Goal: Task Accomplishment & Management: Manage account settings

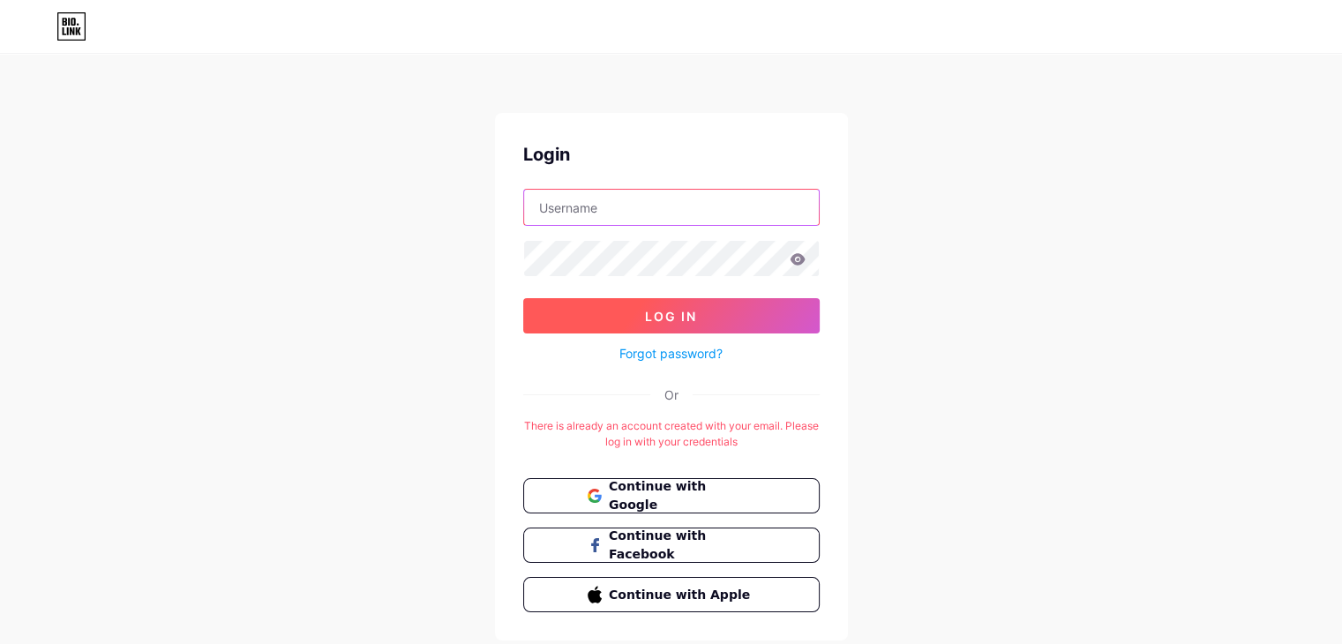
type input "[EMAIL_ADDRESS][DOMAIN_NAME]"
click at [771, 310] on button "Log In" at bounding box center [671, 315] width 296 height 35
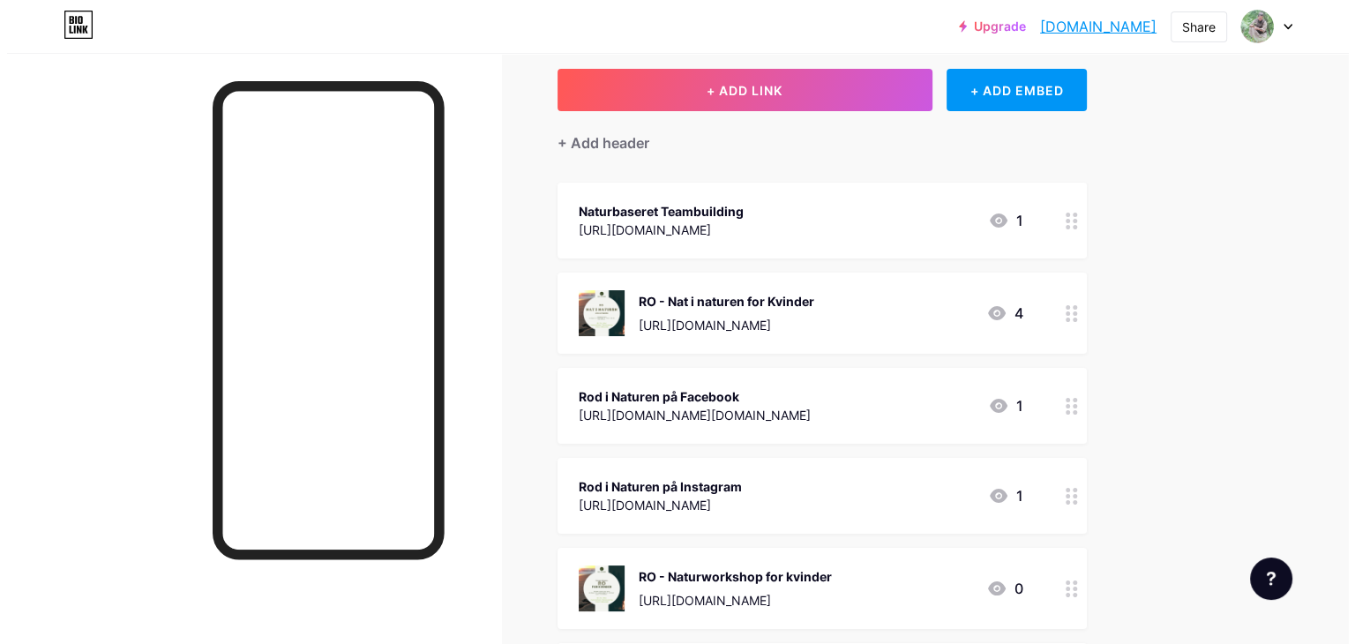
scroll to position [117, 0]
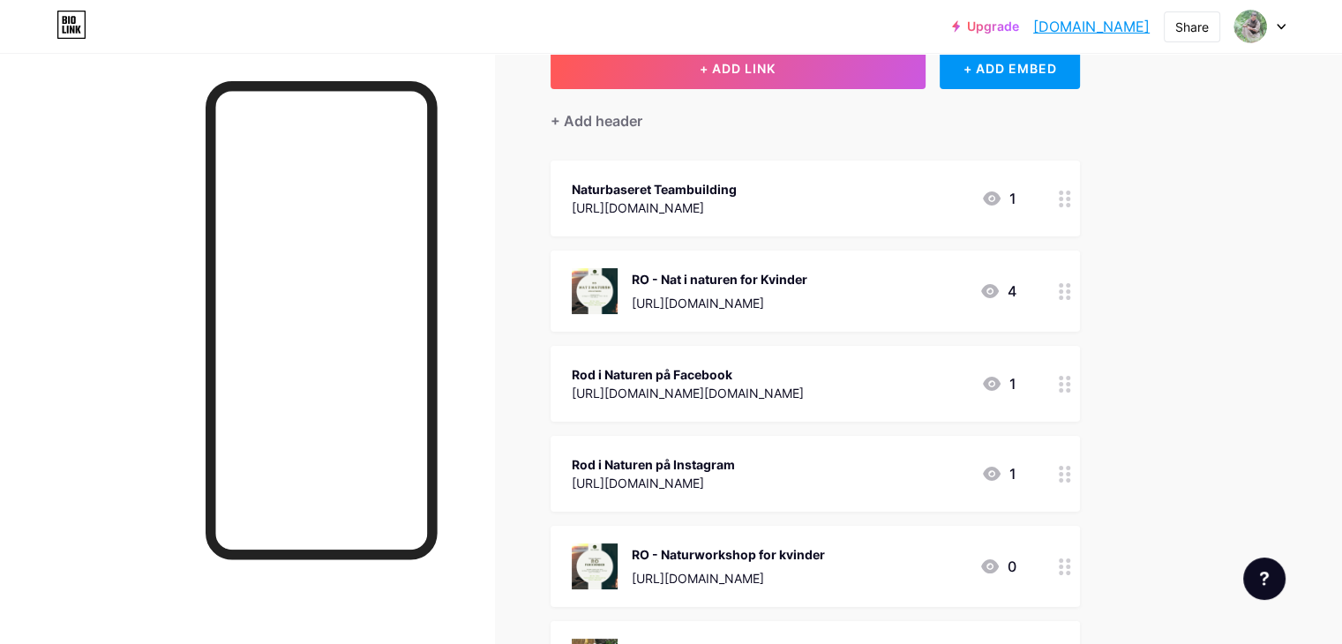
click at [1080, 301] on div at bounding box center [1065, 291] width 30 height 81
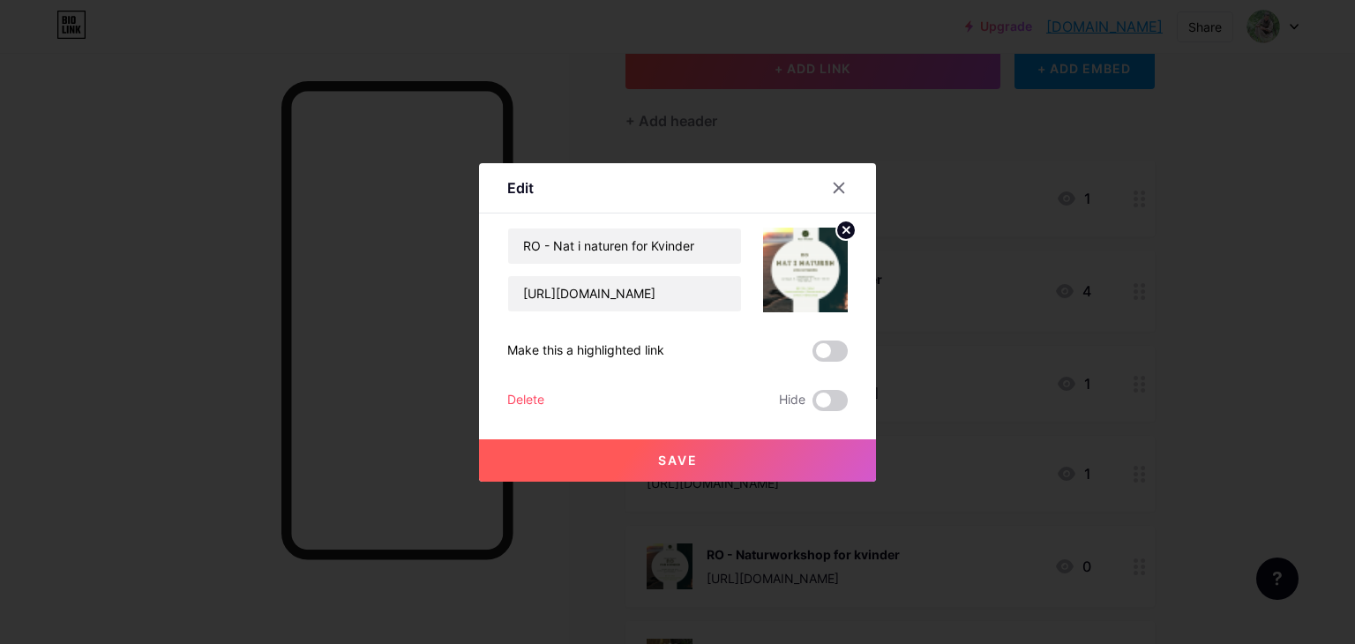
click at [534, 395] on div "Delete" at bounding box center [525, 400] width 37 height 21
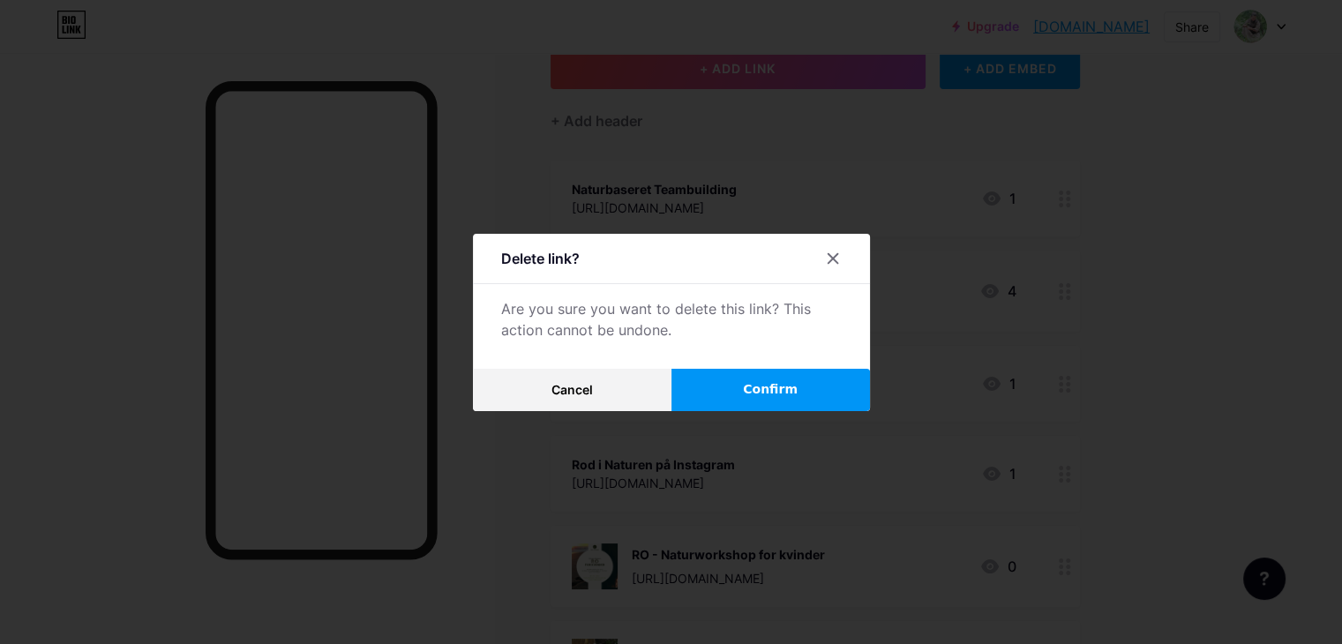
click at [753, 403] on button "Confirm" at bounding box center [770, 390] width 199 height 42
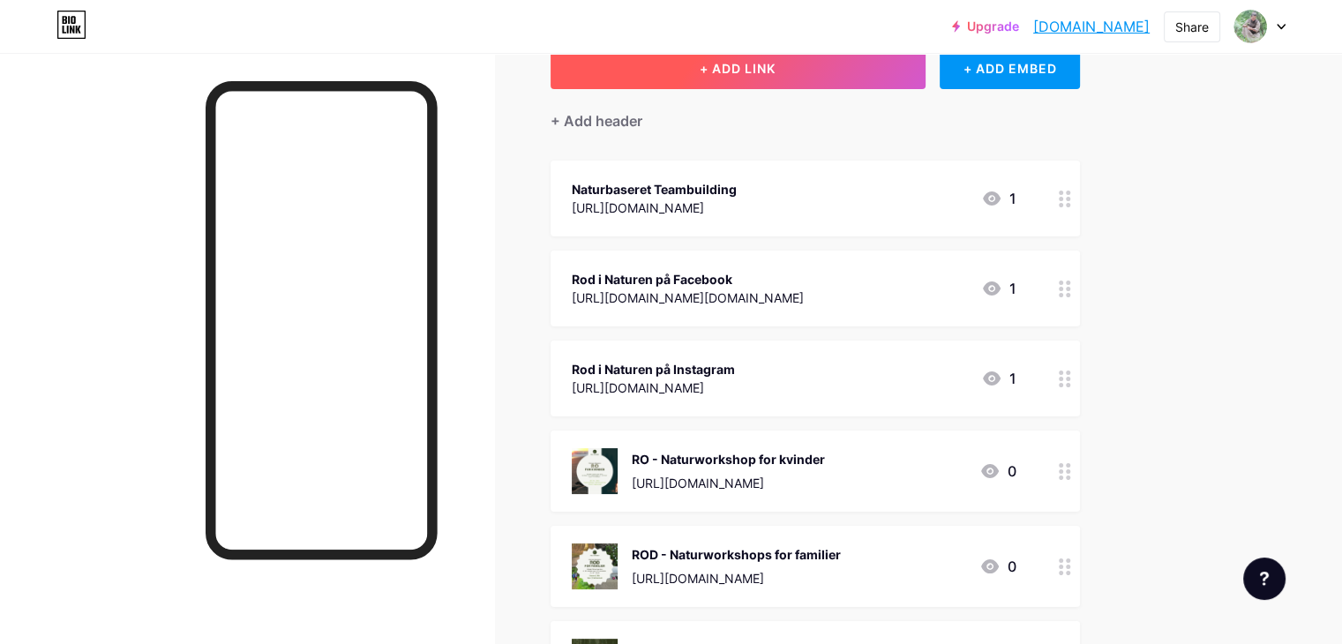
click at [759, 64] on button "+ ADD LINK" at bounding box center [738, 68] width 375 height 42
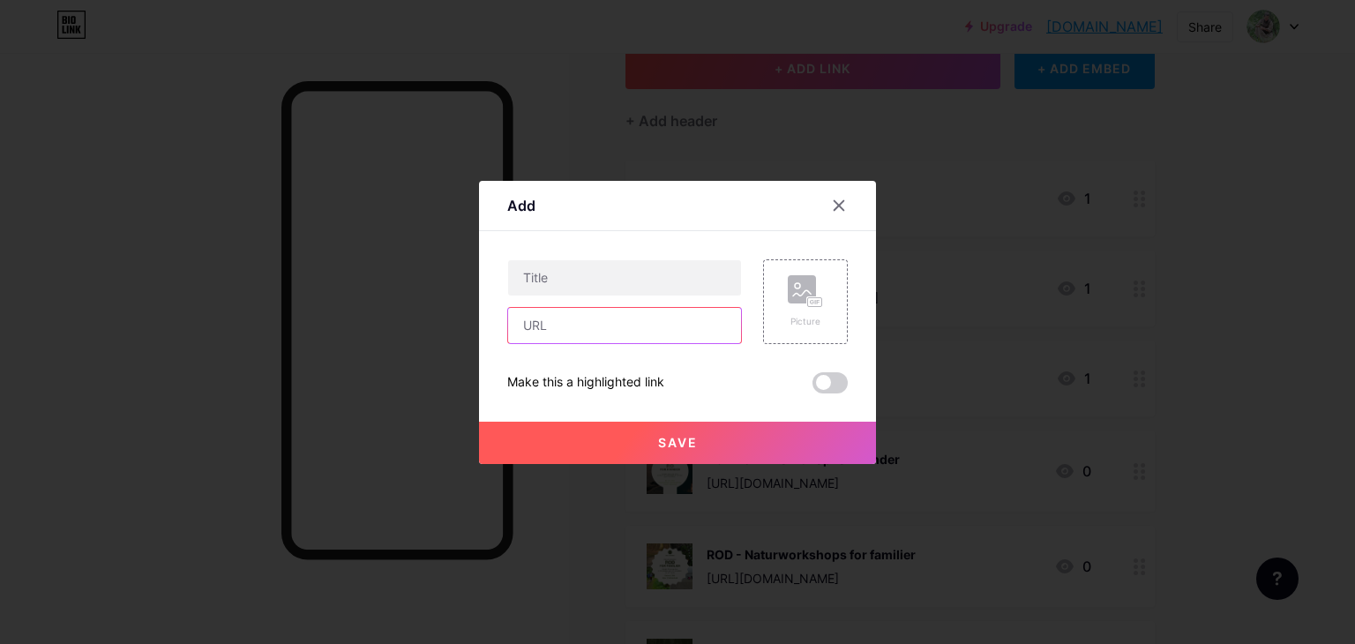
click at [651, 314] on input "text" at bounding box center [624, 325] width 233 height 35
paste input "[URL][DOMAIN_NAME]"
type input "[URL][DOMAIN_NAME]"
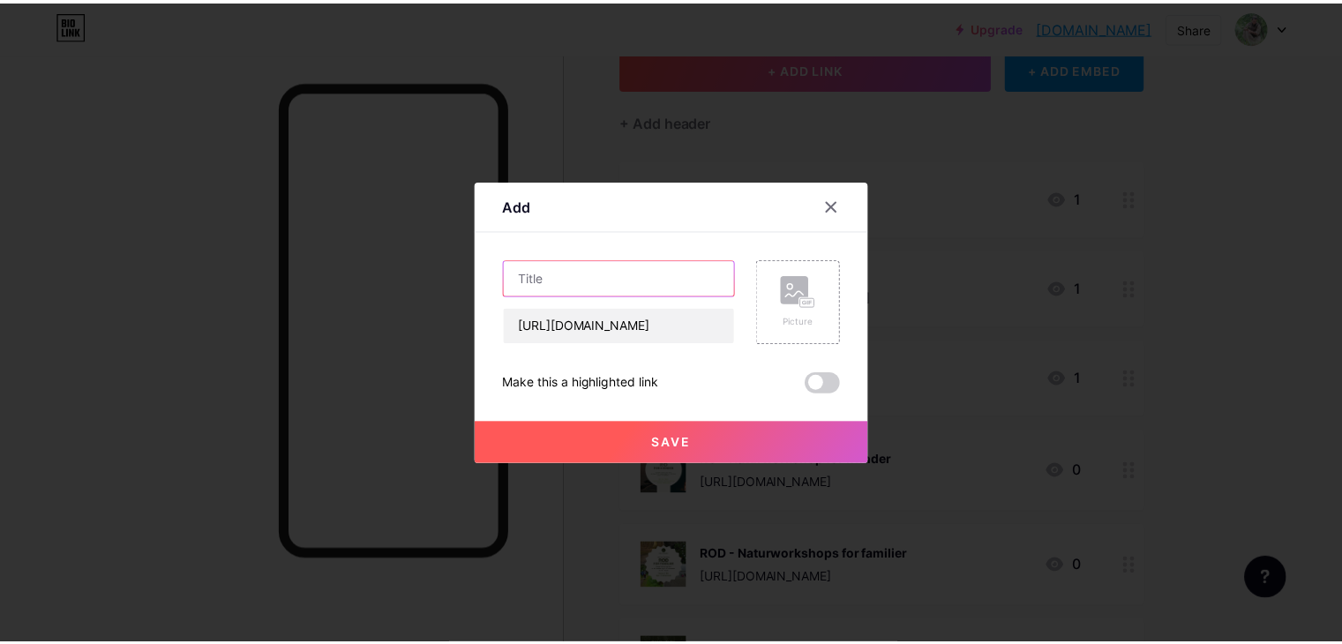
scroll to position [0, 0]
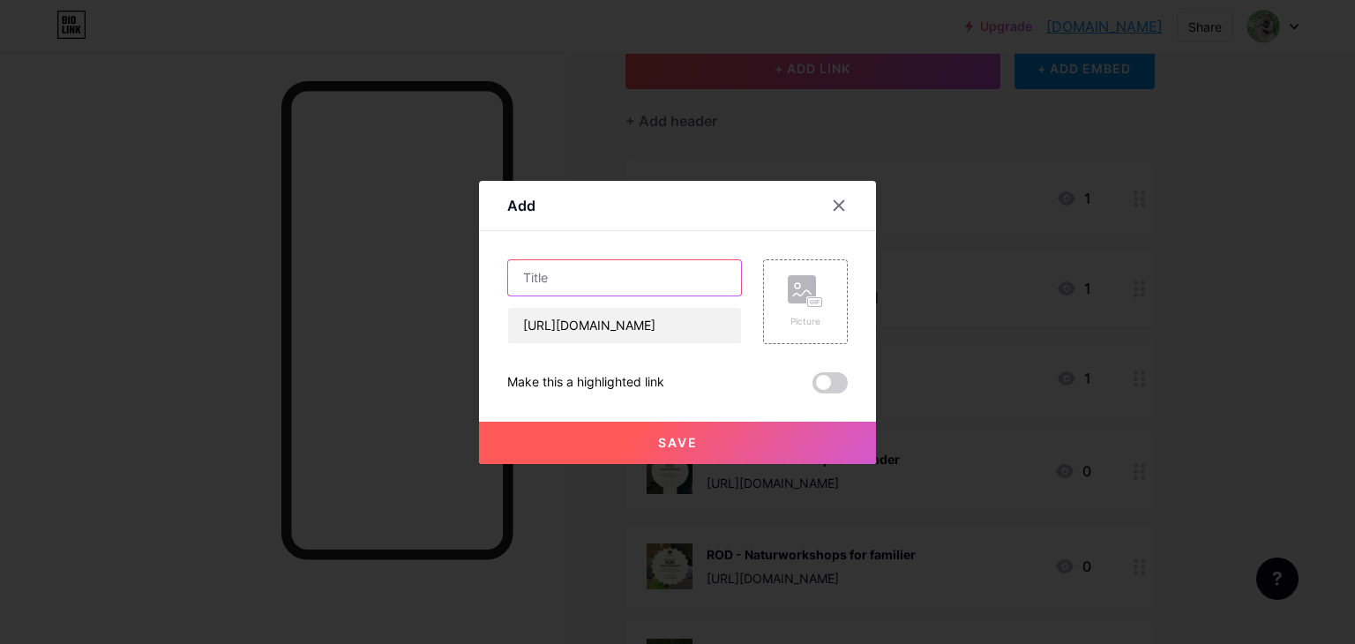
click at [600, 269] on input "text" at bounding box center [624, 277] width 233 height 35
type input "RO - Kvinder i naturen"
click at [797, 296] on rect at bounding box center [802, 289] width 28 height 28
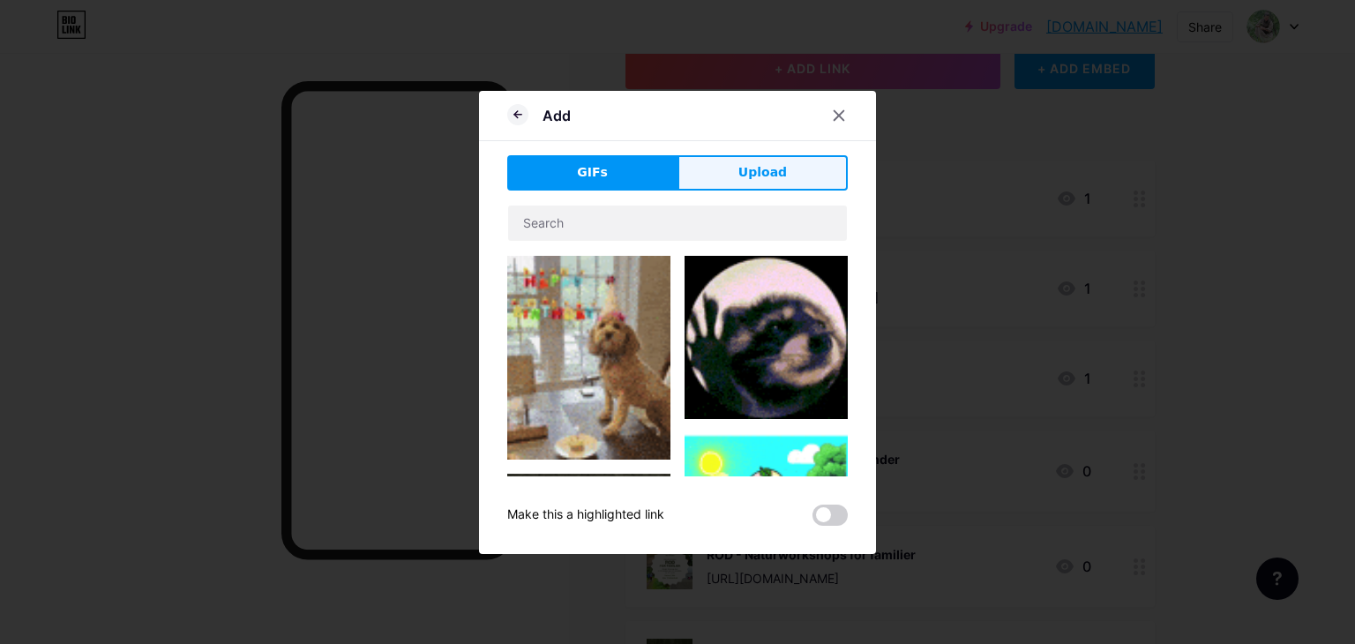
click at [748, 177] on span "Upload" at bounding box center [762, 172] width 49 height 19
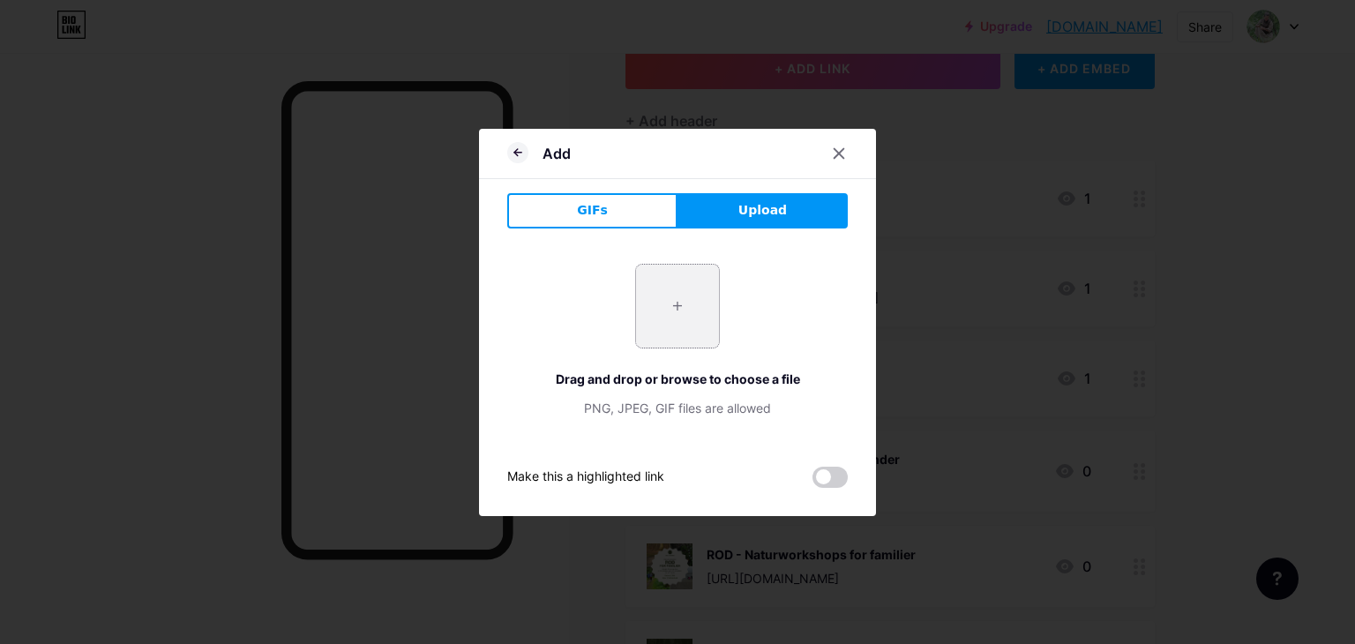
click at [685, 291] on input "file" at bounding box center [677, 306] width 83 height 83
type input "C:\fakepath\Begivenheder (7).png"
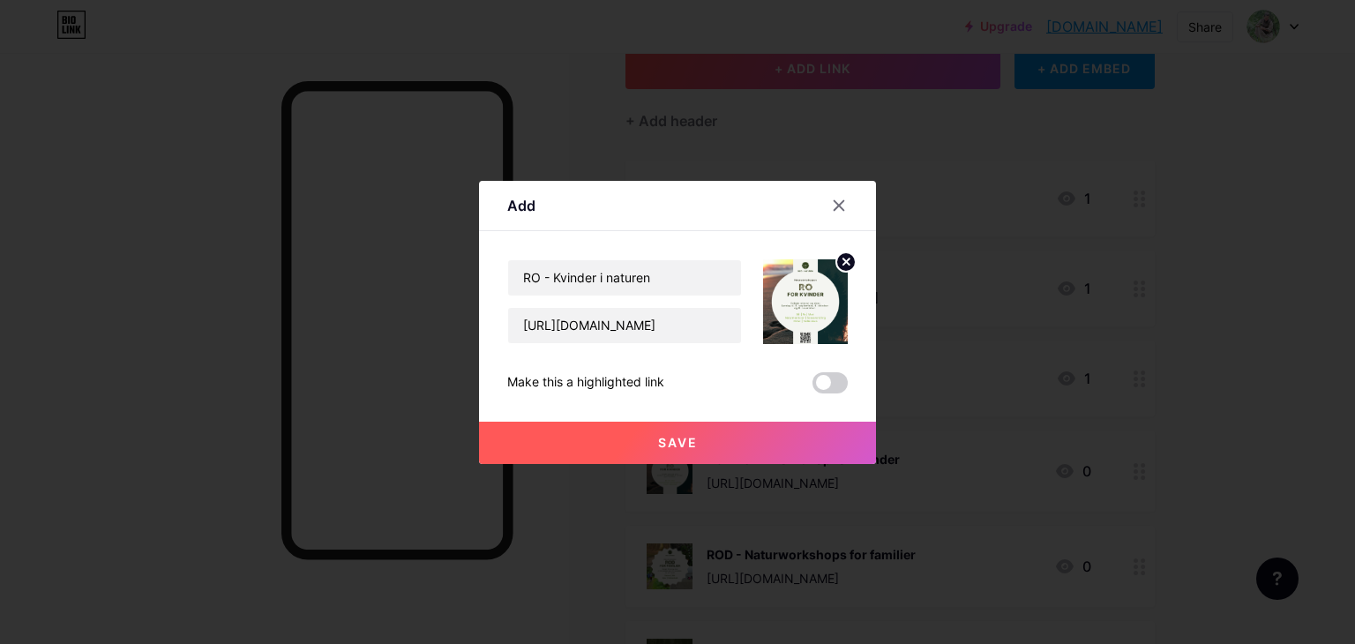
click at [843, 258] on circle at bounding box center [845, 261] width 19 height 19
click at [815, 309] on div "Picture" at bounding box center [805, 301] width 35 height 53
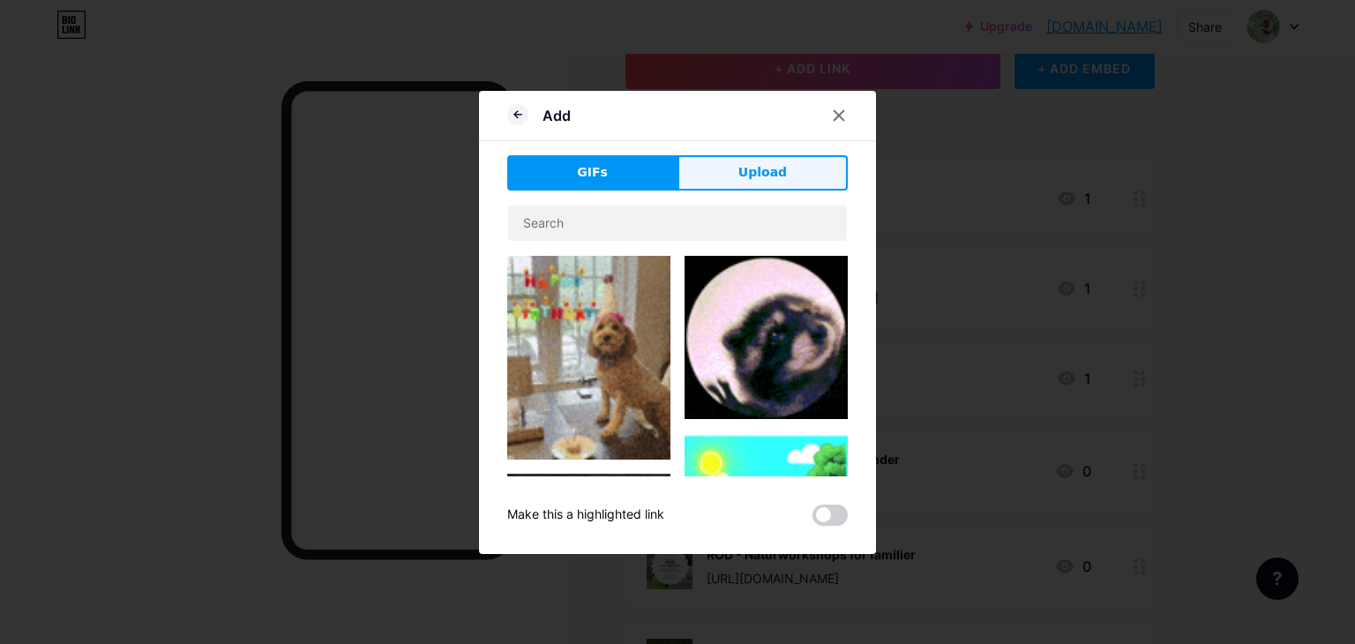
click at [773, 163] on span "Upload" at bounding box center [762, 172] width 49 height 19
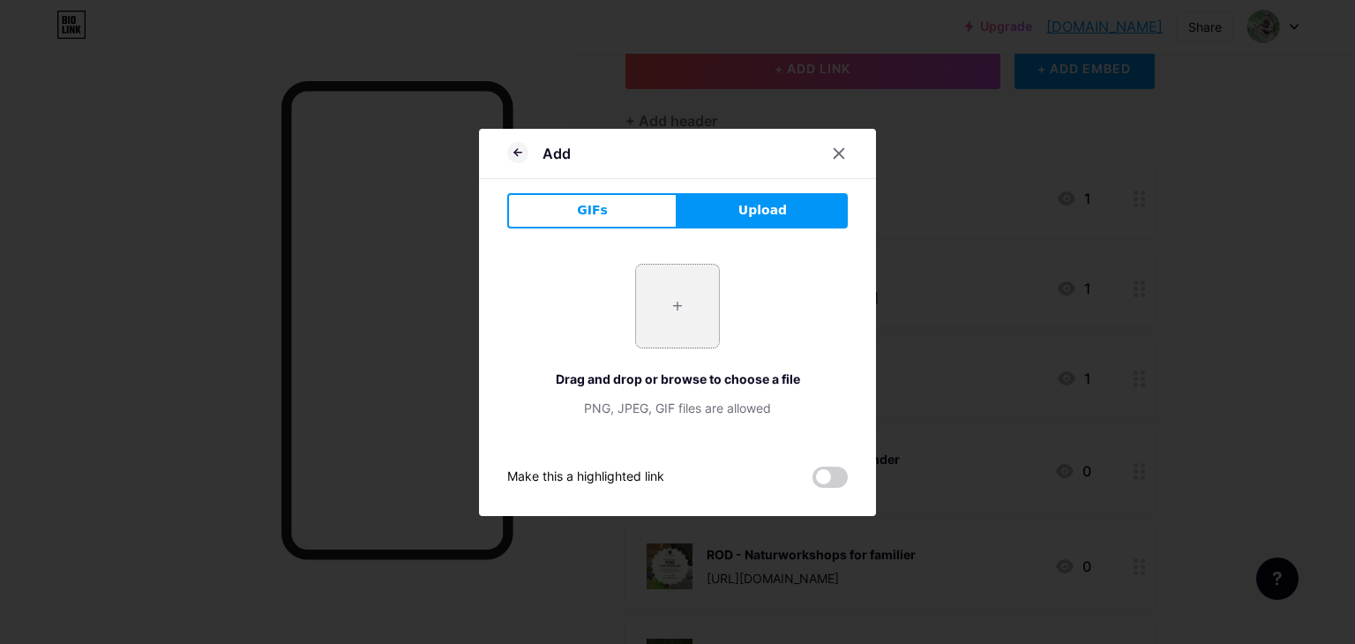
click at [655, 324] on input "file" at bounding box center [677, 306] width 83 height 83
type input "C:\fakepath\ro efterår.png"
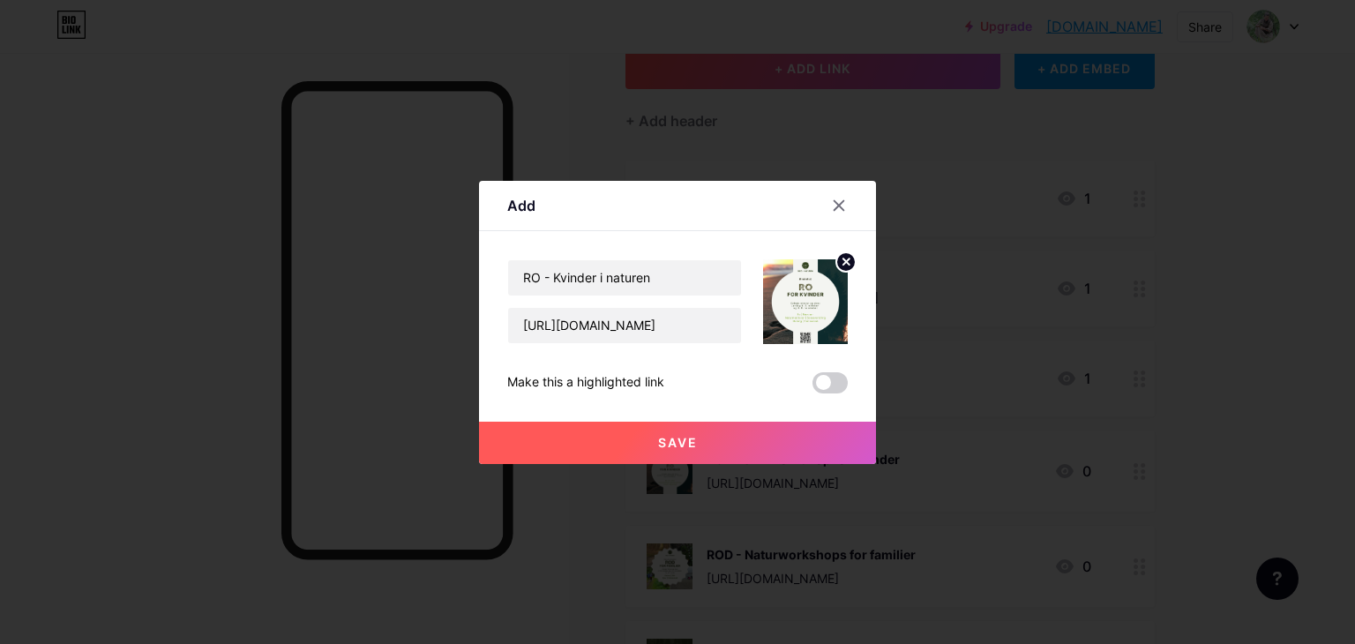
click at [693, 431] on button "Save" at bounding box center [677, 443] width 397 height 42
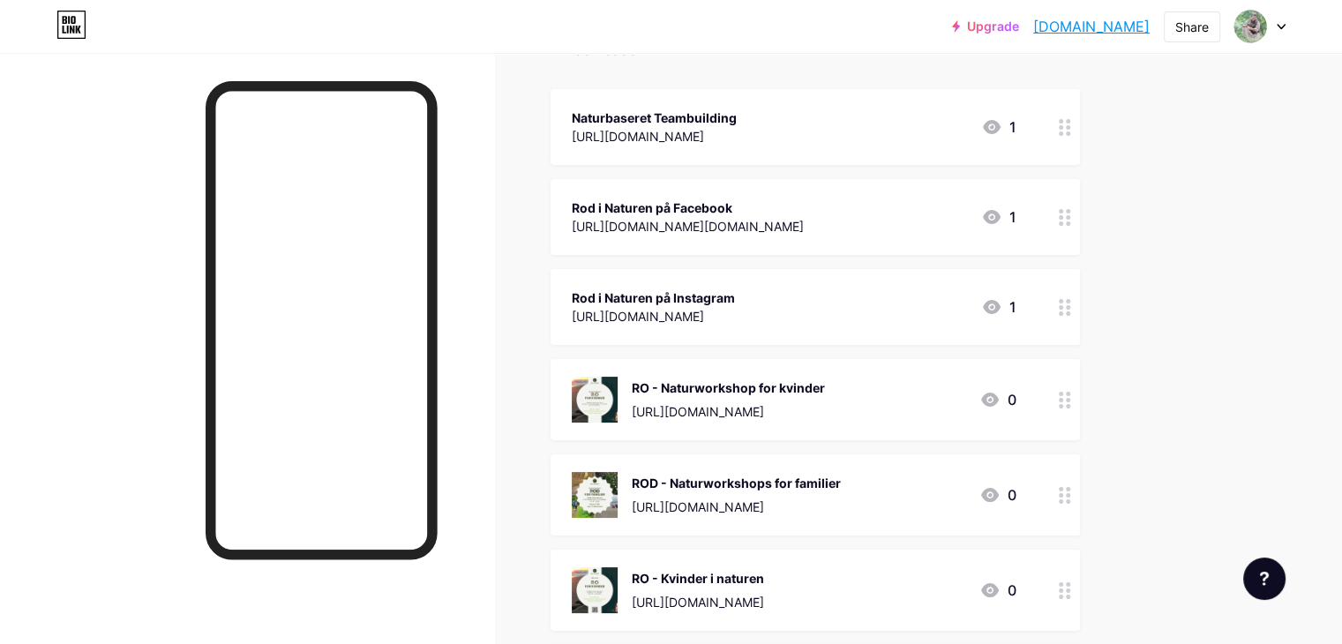
scroll to position [194, 0]
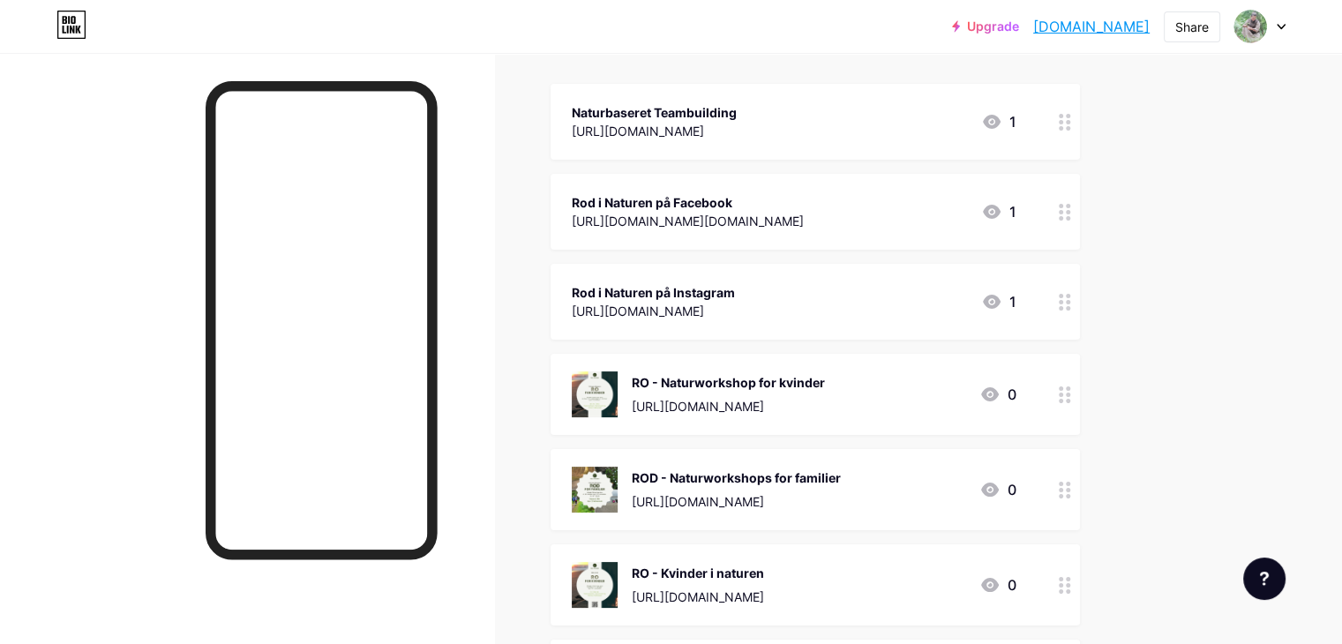
click at [750, 564] on div "RO - Kvinder i naturen" at bounding box center [698, 573] width 132 height 19
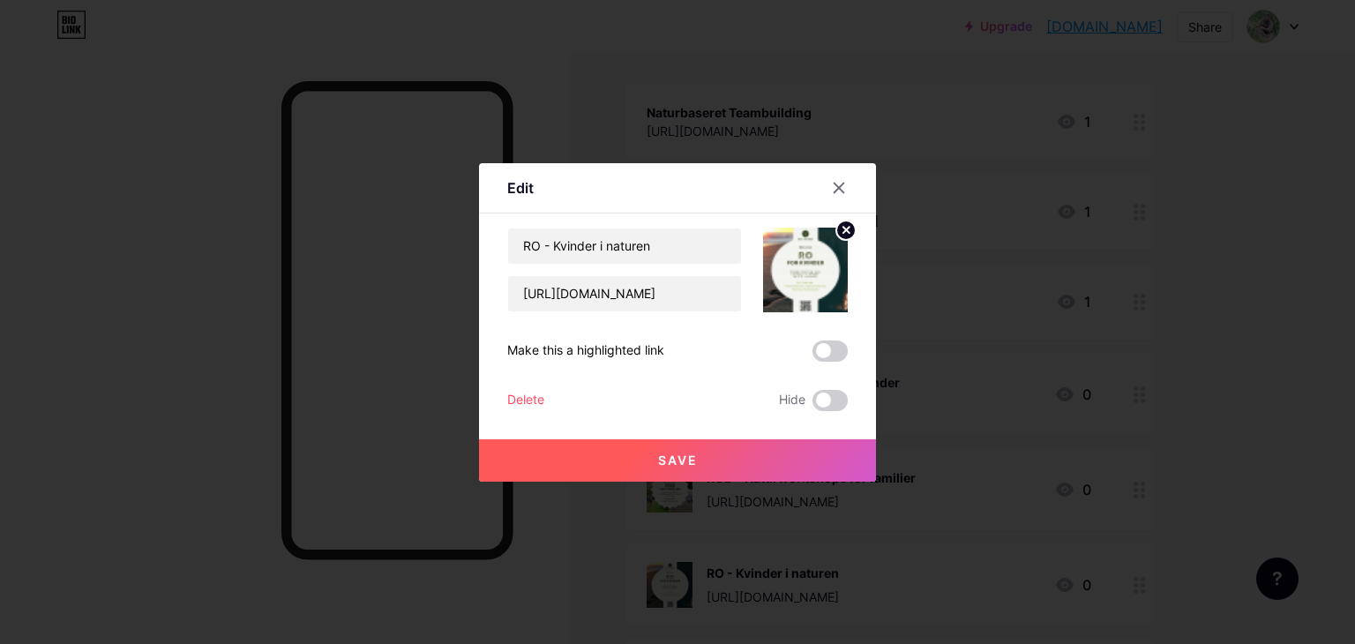
click at [1241, 271] on div at bounding box center [677, 322] width 1355 height 644
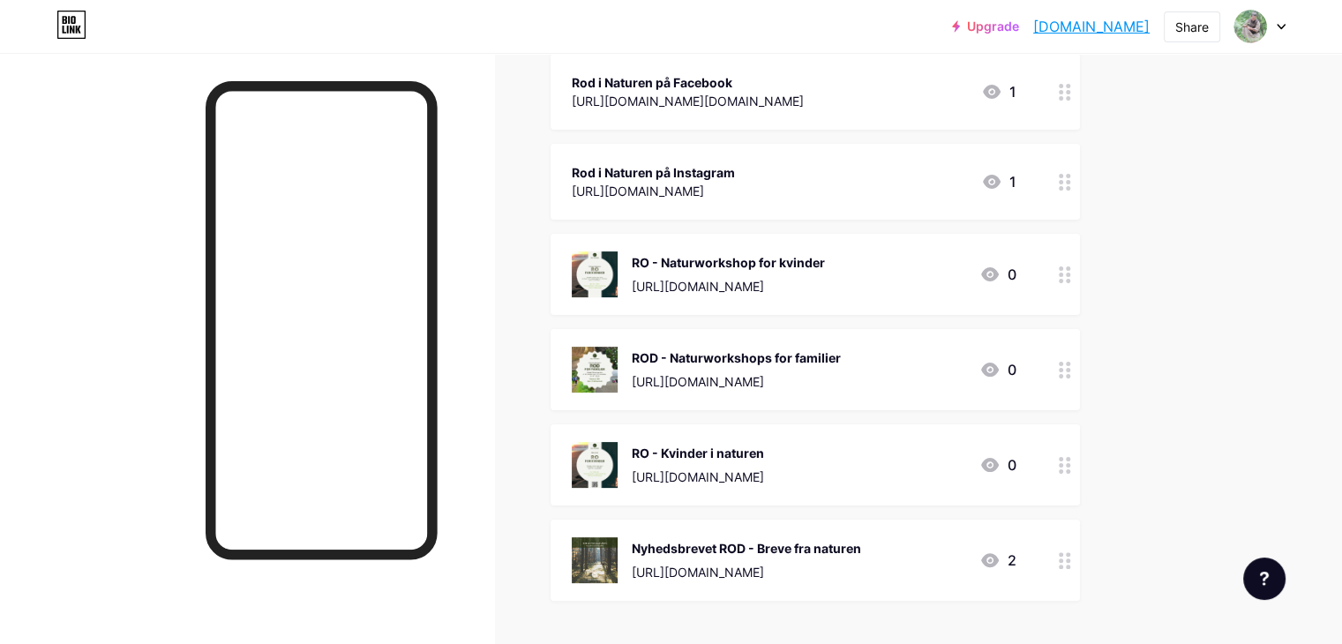
scroll to position [323, 0]
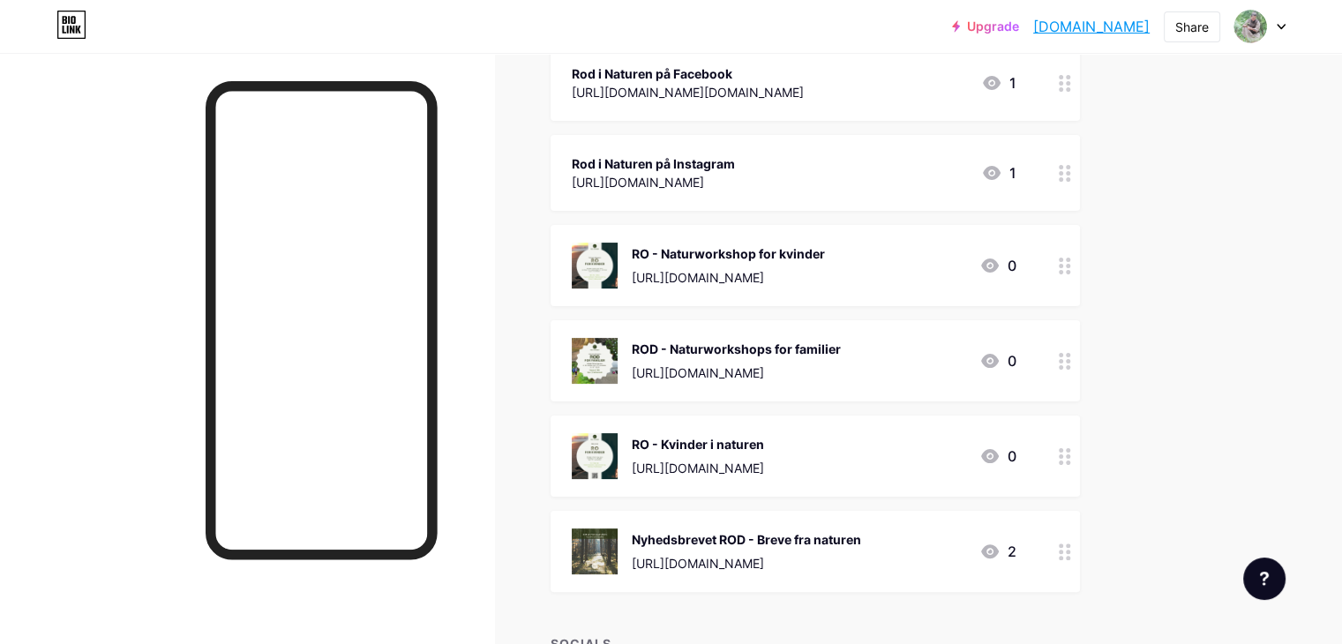
click at [825, 255] on div "RO - Naturworkshop for kvinder" at bounding box center [728, 253] width 193 height 19
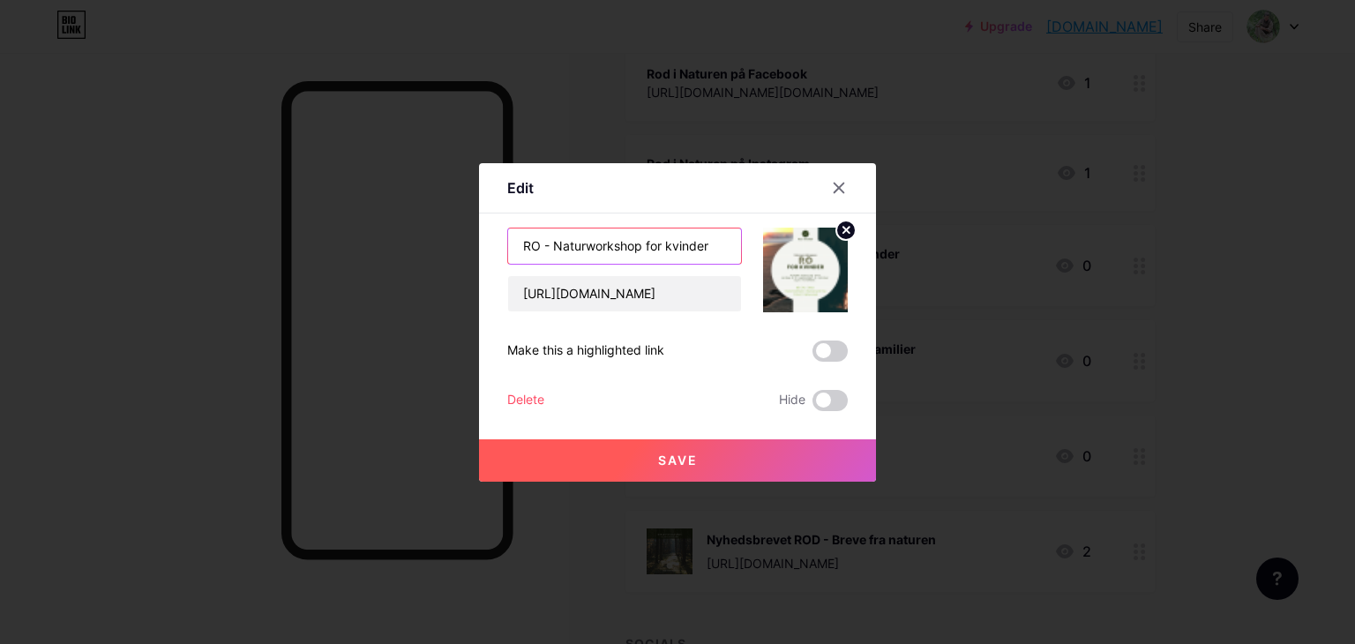
click at [572, 248] on input "RO - Naturworkshop for kvinder" at bounding box center [624, 245] width 233 height 35
type input "RO - miniretreat for kvinder"
click at [713, 453] on button "Save" at bounding box center [677, 460] width 397 height 42
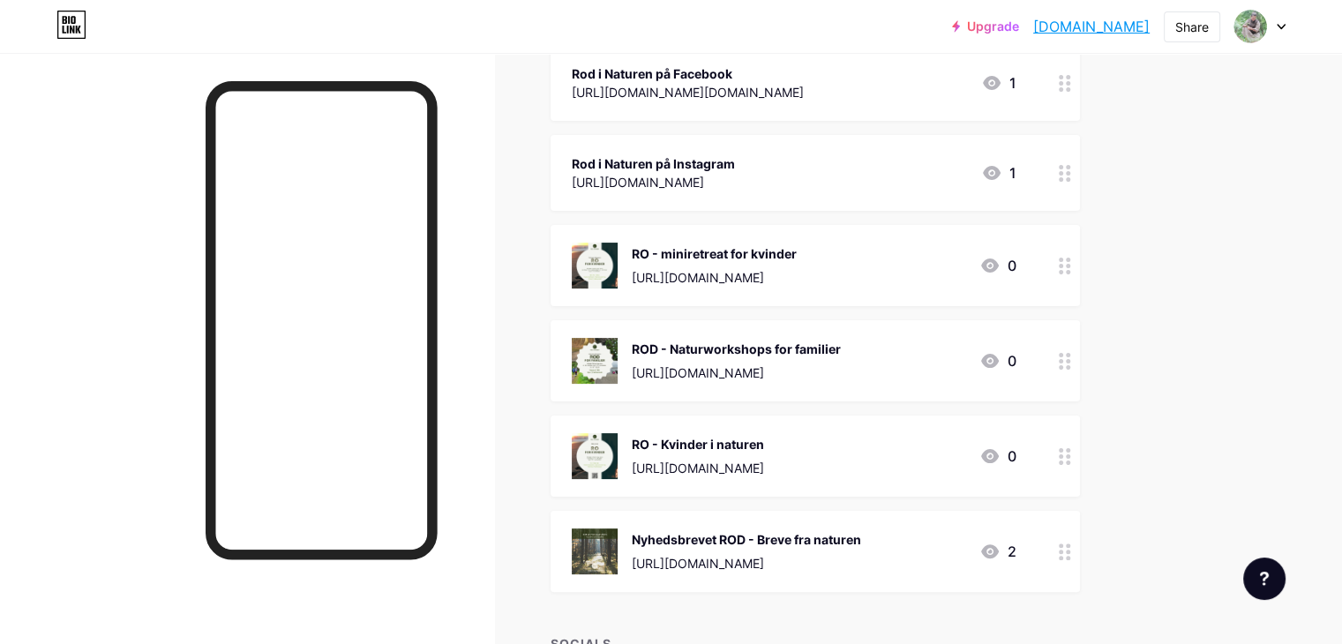
click at [1070, 461] on circle at bounding box center [1068, 463] width 4 height 4
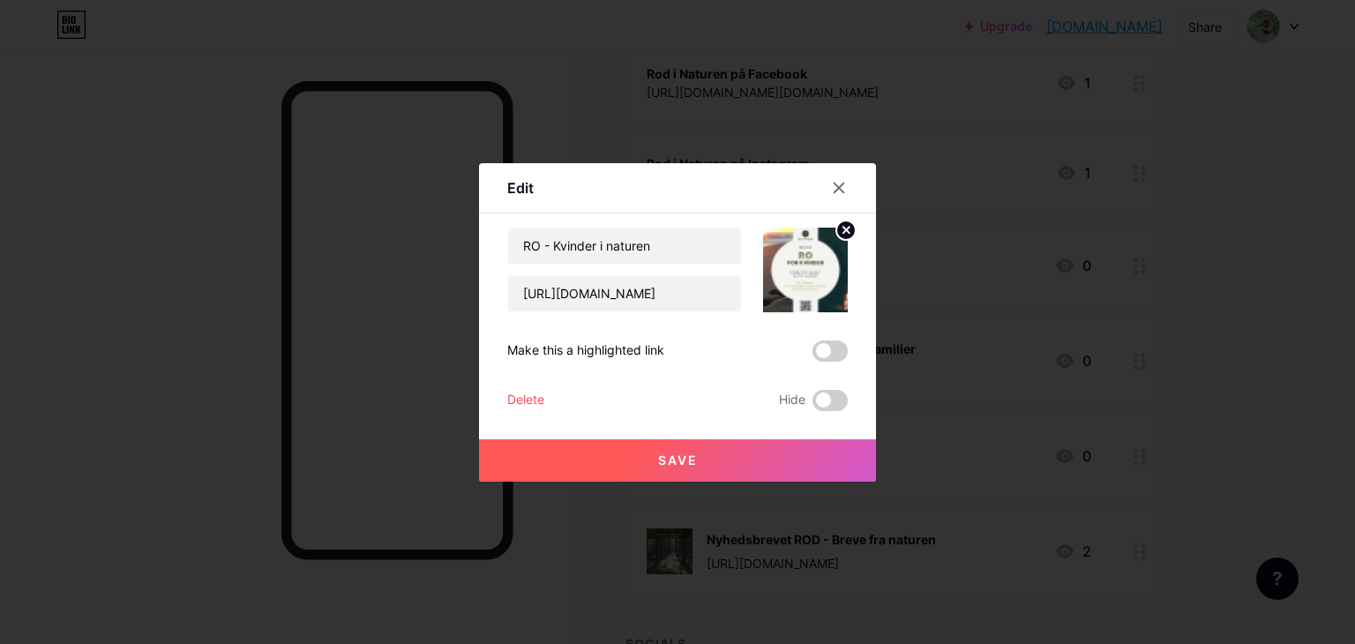
click at [526, 396] on div "Delete" at bounding box center [525, 400] width 37 height 21
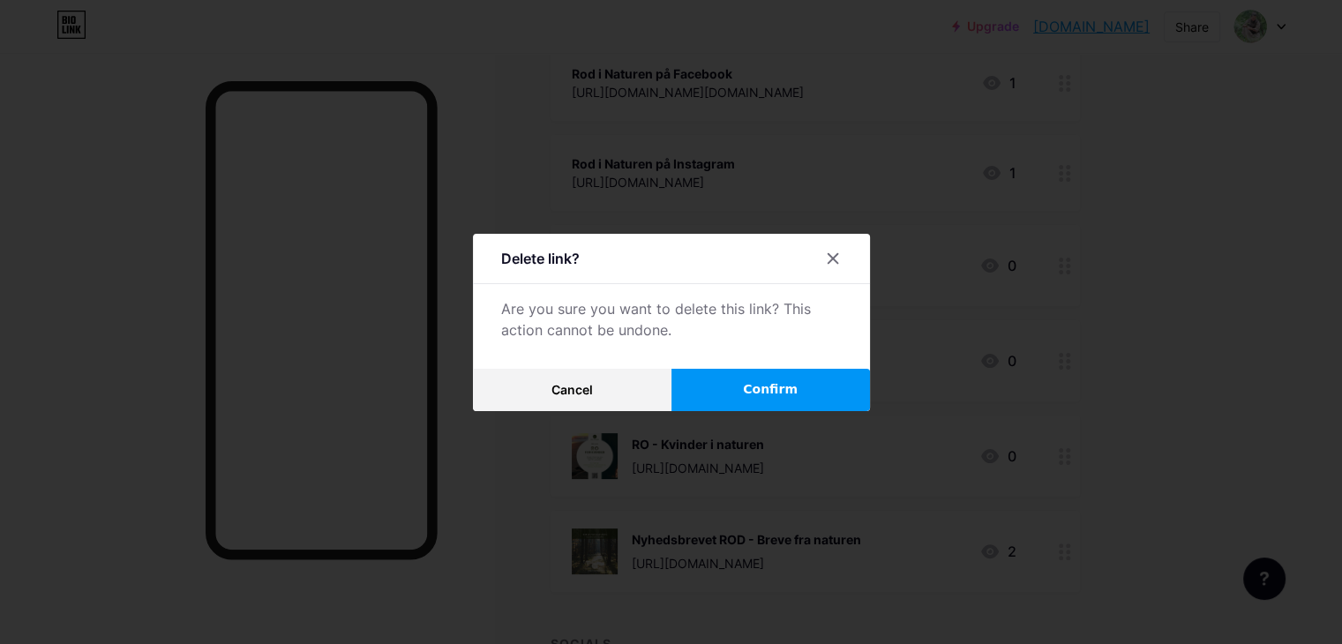
click at [732, 401] on button "Confirm" at bounding box center [770, 390] width 199 height 42
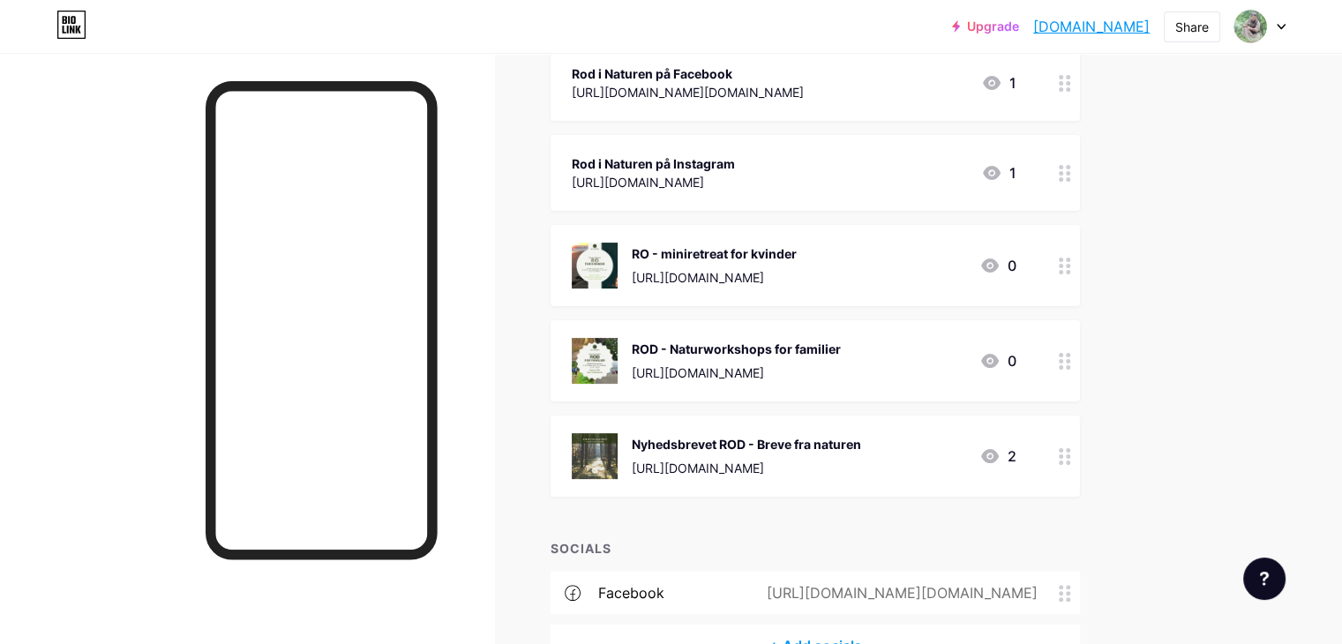
drag, startPoint x: 801, startPoint y: 474, endPoint x: 768, endPoint y: 293, distance: 183.9
click at [768, 293] on span "Naturbaseret Teambuilding [URL][DOMAIN_NAME] 1 Rod i Naturen på Facebook [URL][…" at bounding box center [815, 226] width 529 height 542
click at [1154, 297] on div "Links Posts Design Subscribers Stats Settings + ADD LINK + ADD EMBED + Add head…" at bounding box center [577, 242] width 1154 height 1025
click at [797, 255] on div "RO - miniretreat for kvinder" at bounding box center [714, 253] width 165 height 19
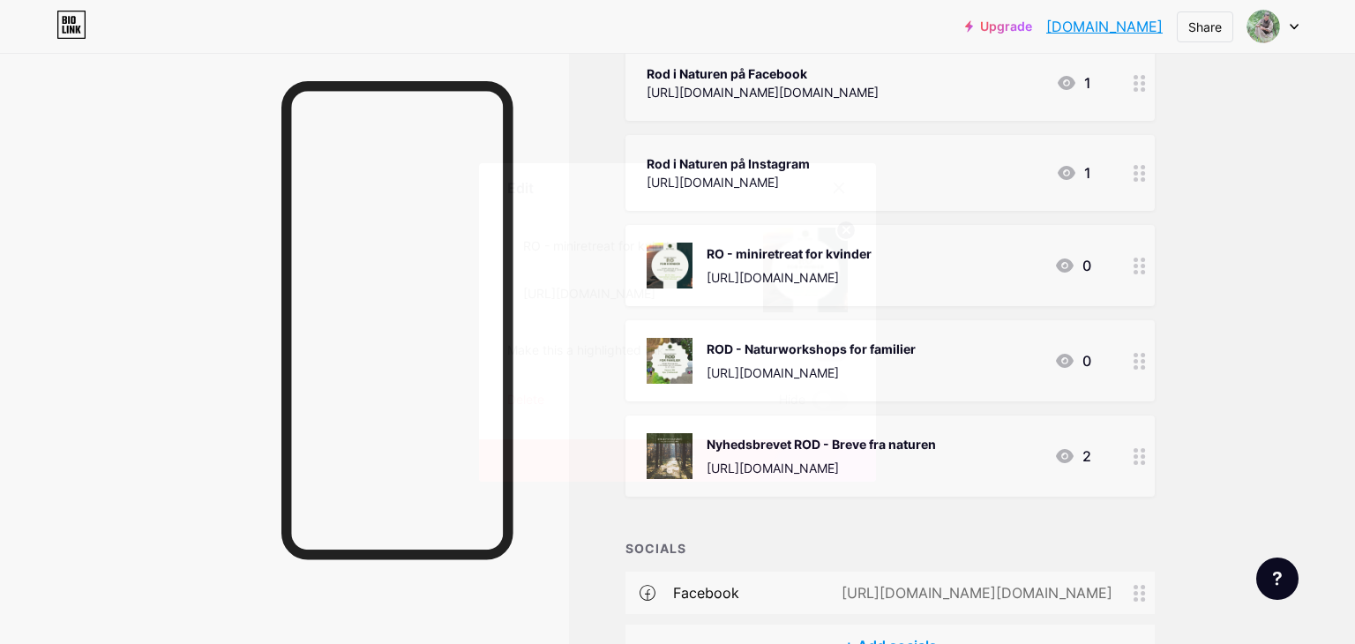
click at [832, 356] on span at bounding box center [830, 351] width 35 height 21
click at [813, 356] on input "checkbox" at bounding box center [813, 356] width 0 height 0
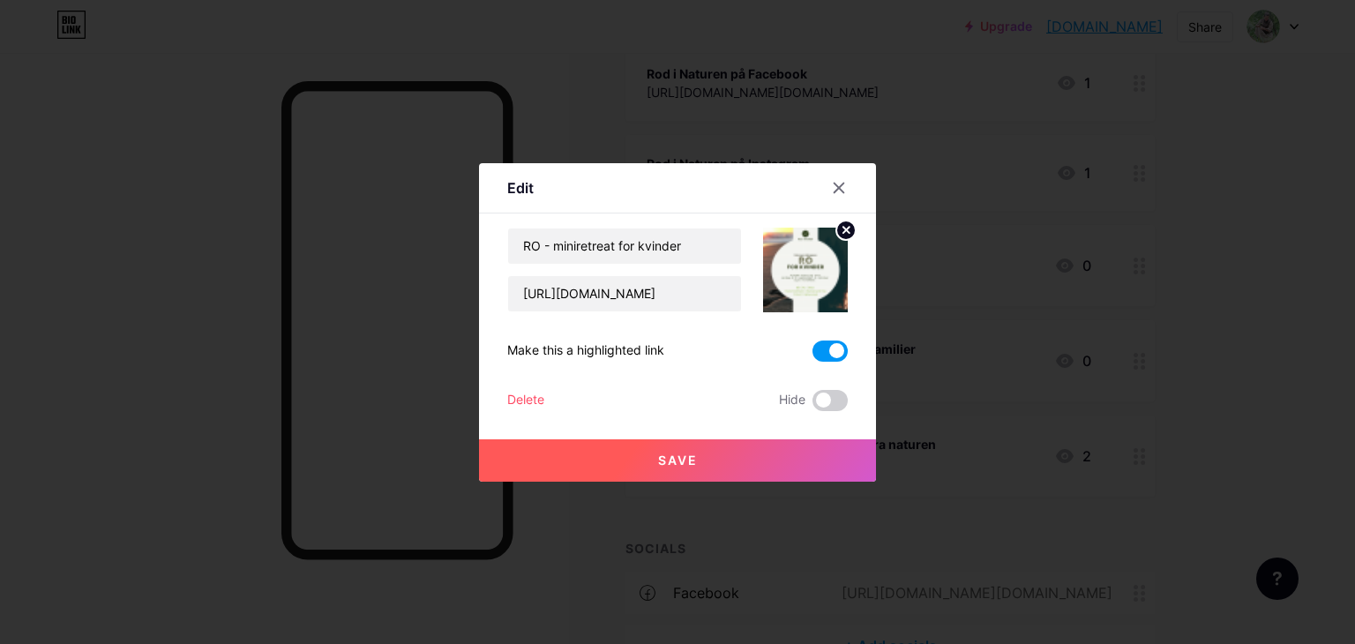
click at [797, 476] on button "Save" at bounding box center [677, 460] width 397 height 42
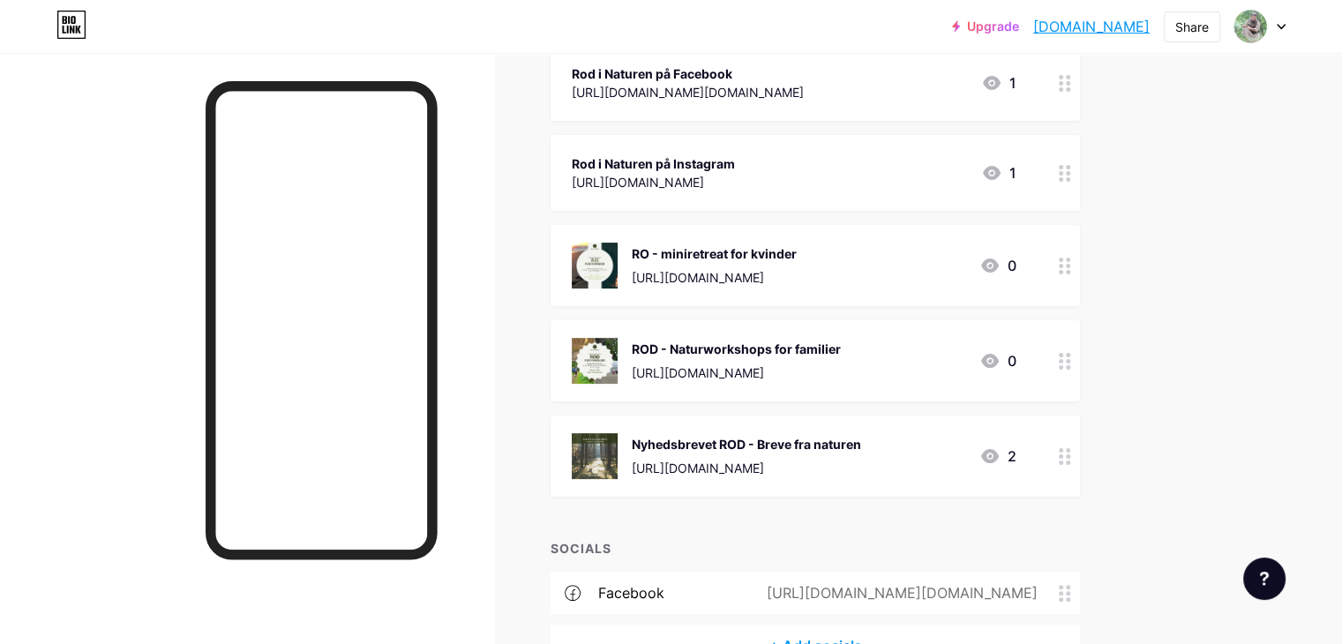
click at [797, 261] on div "RO - miniretreat for kvinder [URL][DOMAIN_NAME]" at bounding box center [714, 266] width 165 height 46
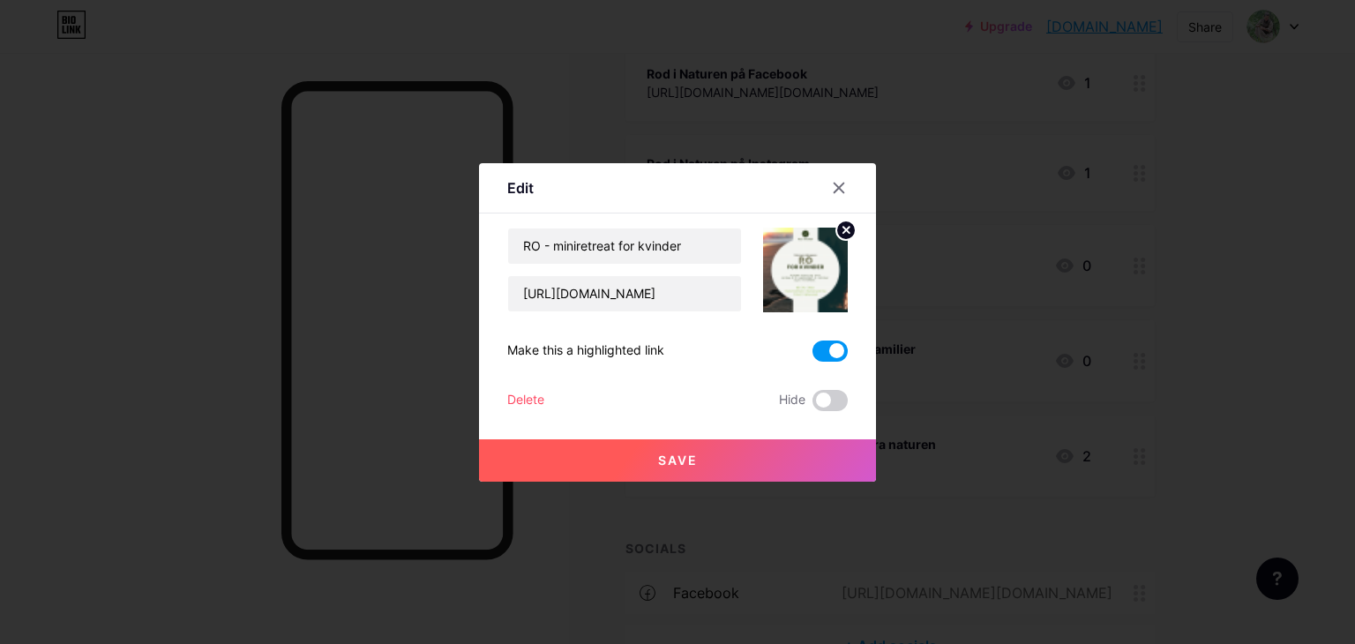
click at [820, 347] on span at bounding box center [830, 351] width 35 height 21
click at [813, 356] on input "checkbox" at bounding box center [813, 356] width 0 height 0
click at [783, 453] on button "Save" at bounding box center [677, 460] width 397 height 42
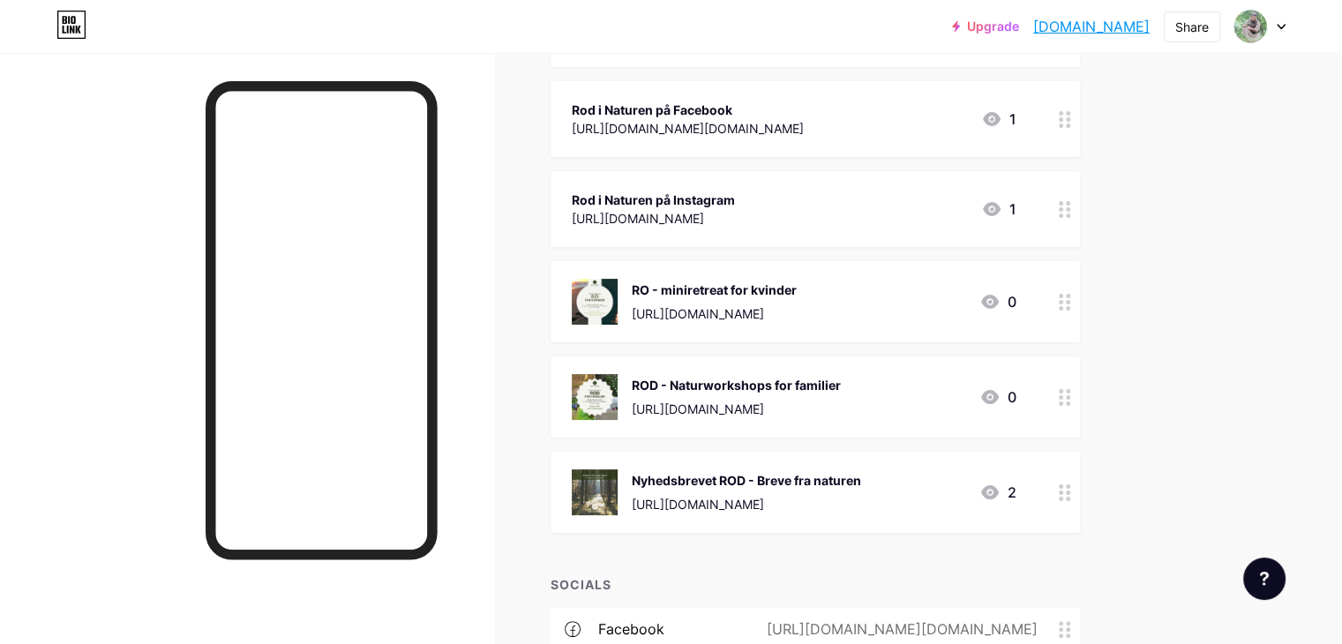
scroll to position [288, 0]
